Goal: Browse casually: Explore the website without a specific task or goal

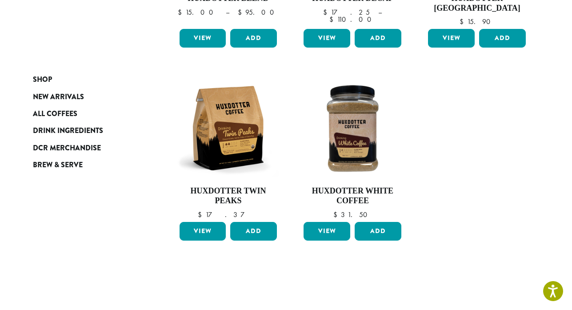
scroll to position [270, 0]
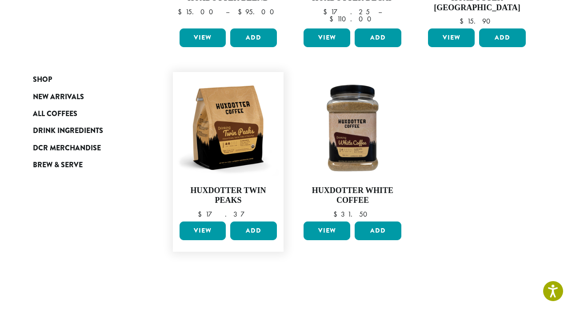
click at [199, 226] on link "View" at bounding box center [202, 230] width 47 height 19
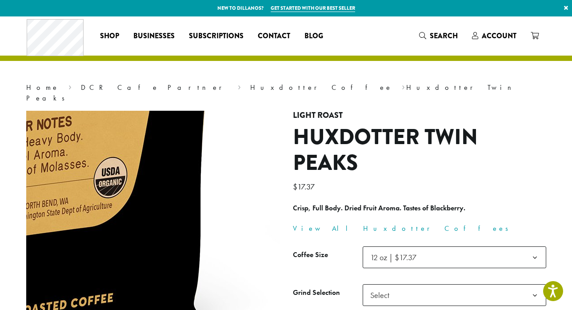
drag, startPoint x: 92, startPoint y: 231, endPoint x: 251, endPoint y: 275, distance: 164.6
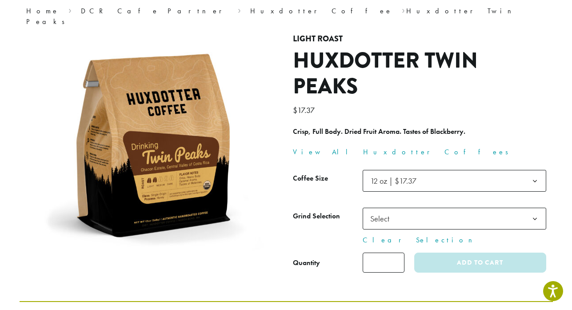
scroll to position [77, 0]
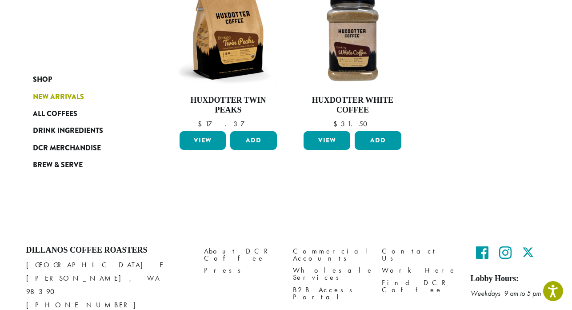
click at [61, 93] on span "New Arrivals" at bounding box center [58, 96] width 51 height 11
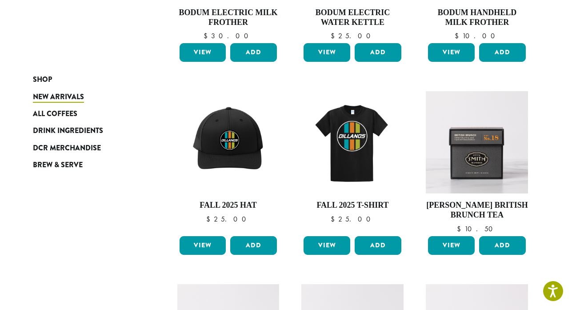
scroll to position [791, 0]
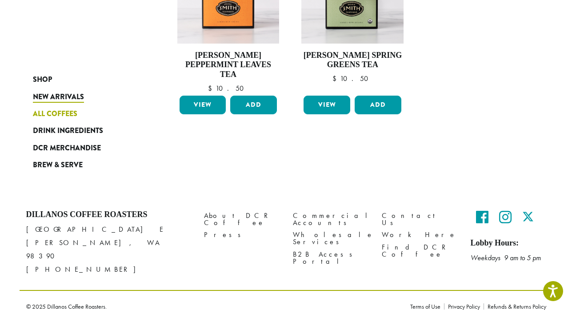
click at [59, 111] on span "All Coffees" at bounding box center [55, 113] width 44 height 11
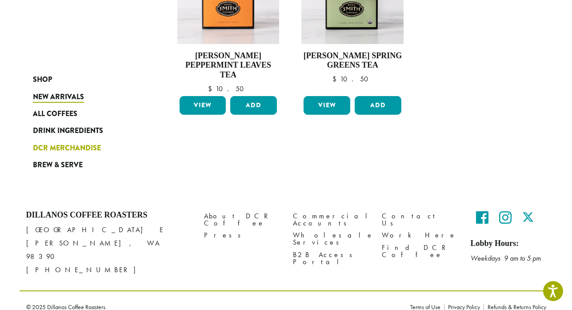
click at [85, 147] on span "DCR Merchandise" at bounding box center [67, 148] width 68 height 11
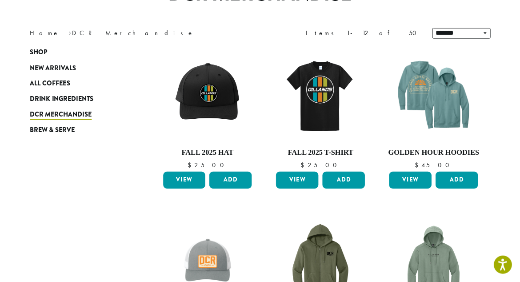
scroll to position [11, 0]
